Goal: Information Seeking & Learning: Learn about a topic

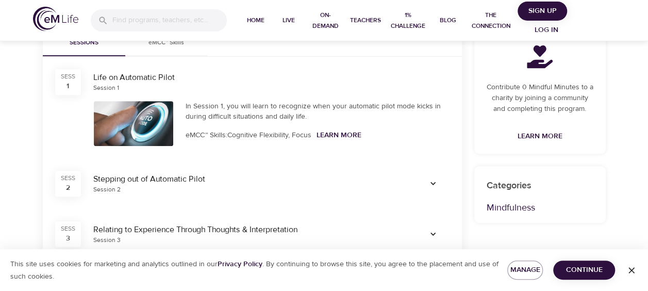
scroll to position [206, 0]
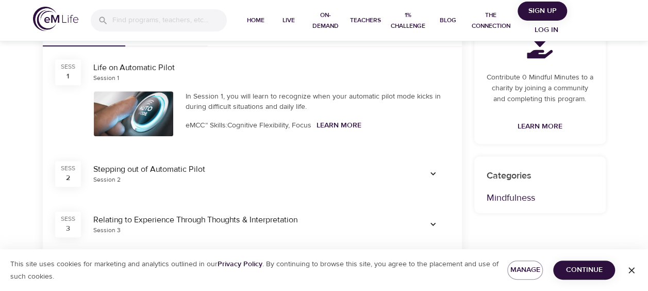
click at [586, 270] on span "Continue" at bounding box center [584, 269] width 45 height 13
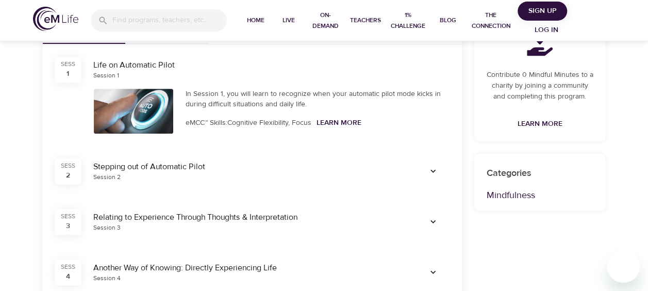
scroll to position [155, 0]
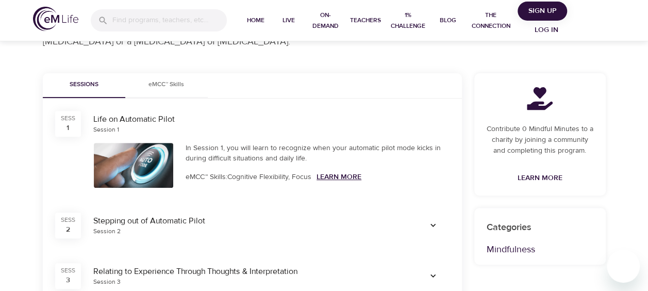
click at [354, 176] on link "Learn More" at bounding box center [339, 176] width 45 height 9
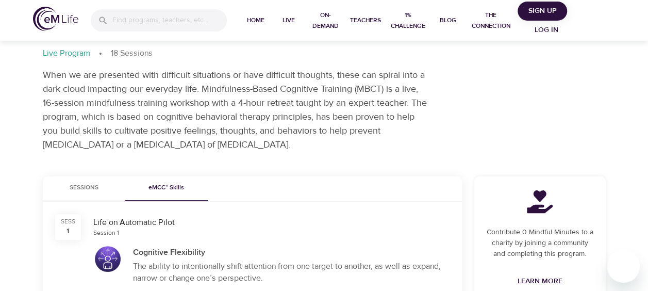
scroll to position [0, 0]
click at [97, 185] on span "Sessions" at bounding box center [84, 188] width 70 height 11
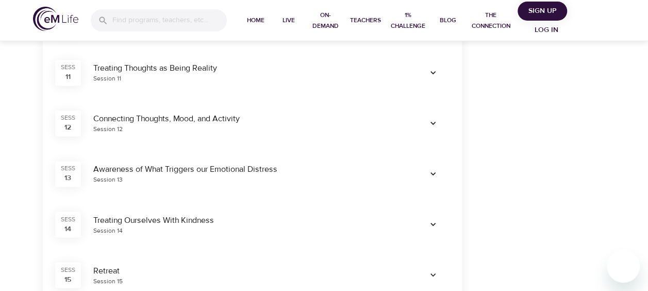
scroll to position [670, 0]
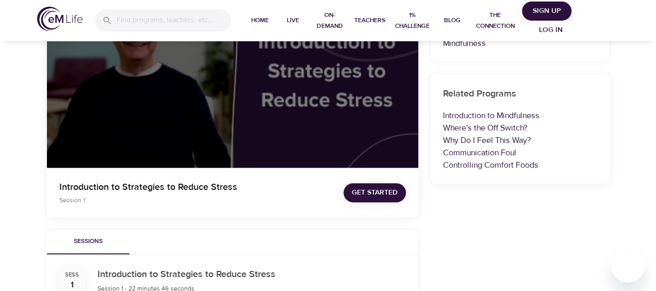
scroll to position [155, 0]
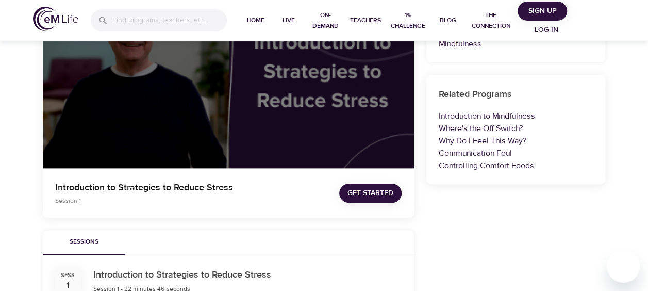
click at [395, 191] on button "Get Started" at bounding box center [370, 193] width 62 height 19
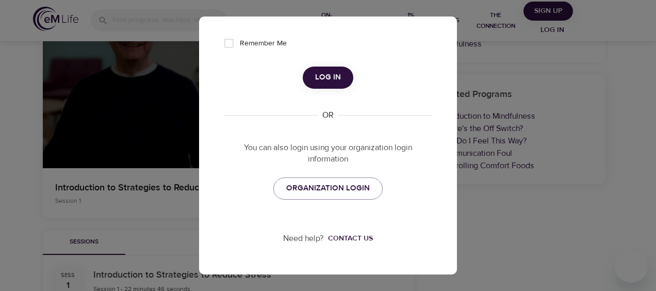
scroll to position [208, 0]
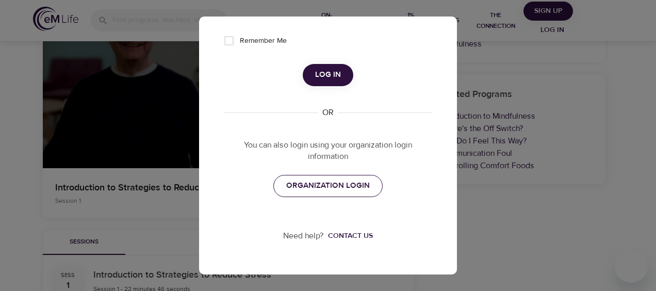
click at [352, 186] on span "ORGANIZATION LOGIN" at bounding box center [328, 185] width 84 height 13
